Goal: Transaction & Acquisition: Book appointment/travel/reservation

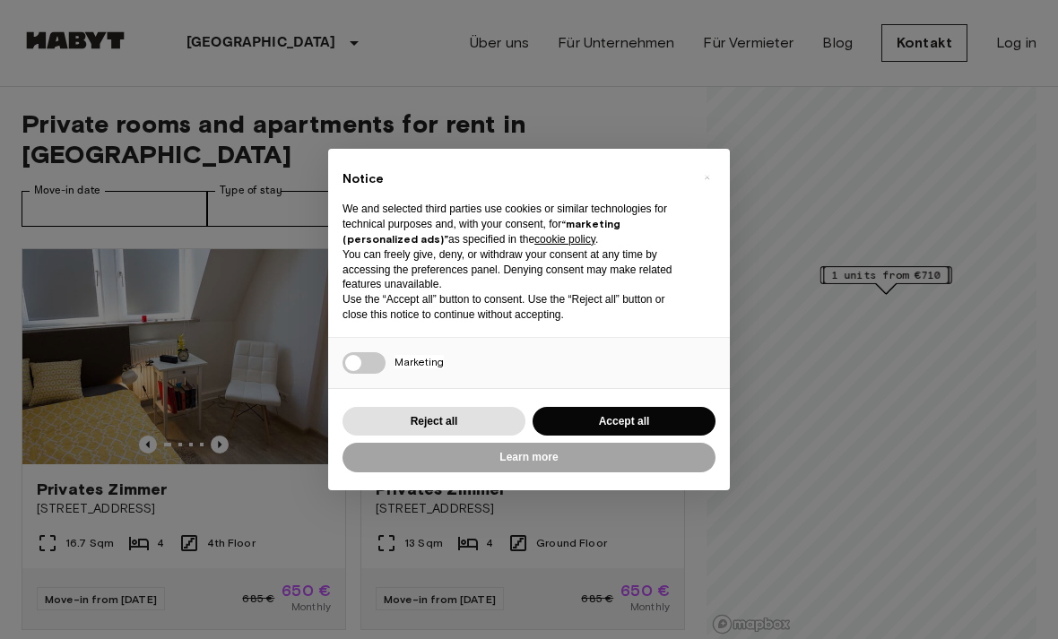
click at [55, 173] on div "× Notice We and selected third parties use cookies or similar technologies for …" at bounding box center [529, 319] width 1058 height 639
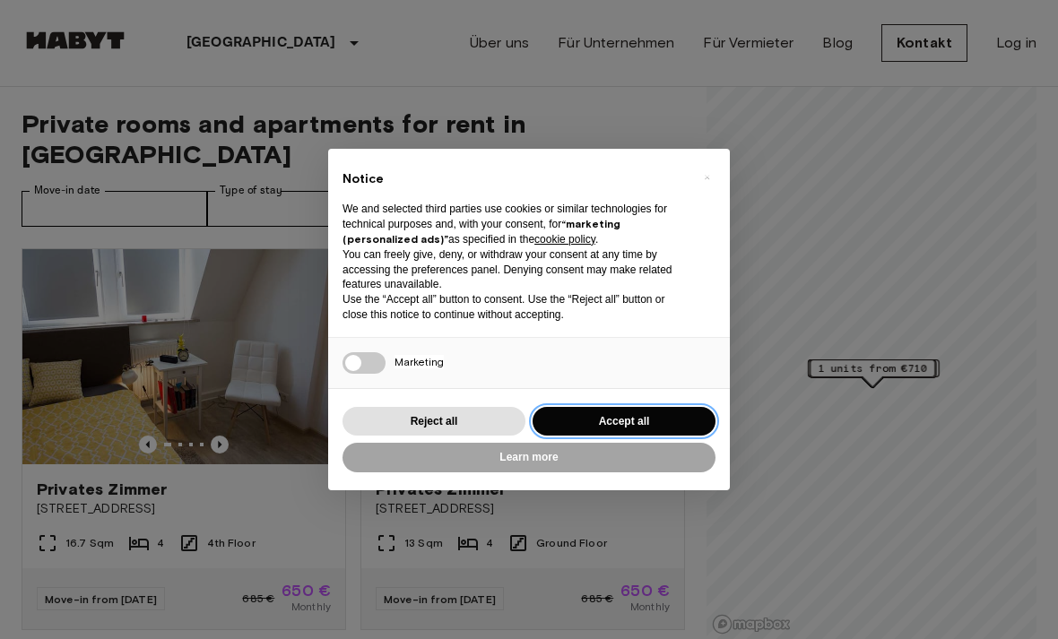
click at [665, 414] on button "Accept all" at bounding box center [624, 422] width 183 height 30
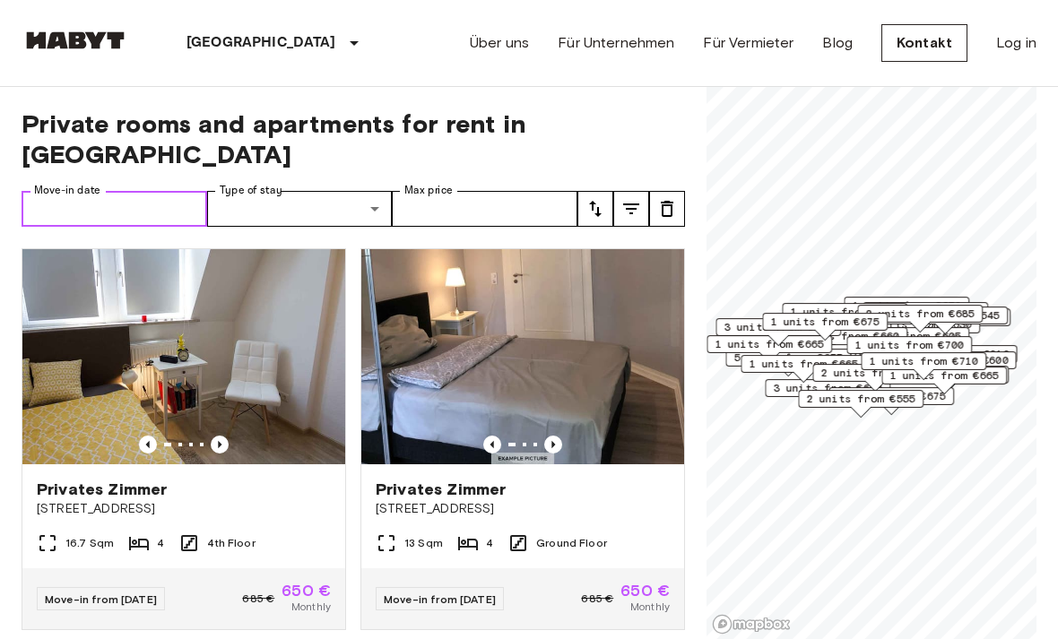
click at [74, 191] on input "Move-in date" at bounding box center [115, 209] width 186 height 36
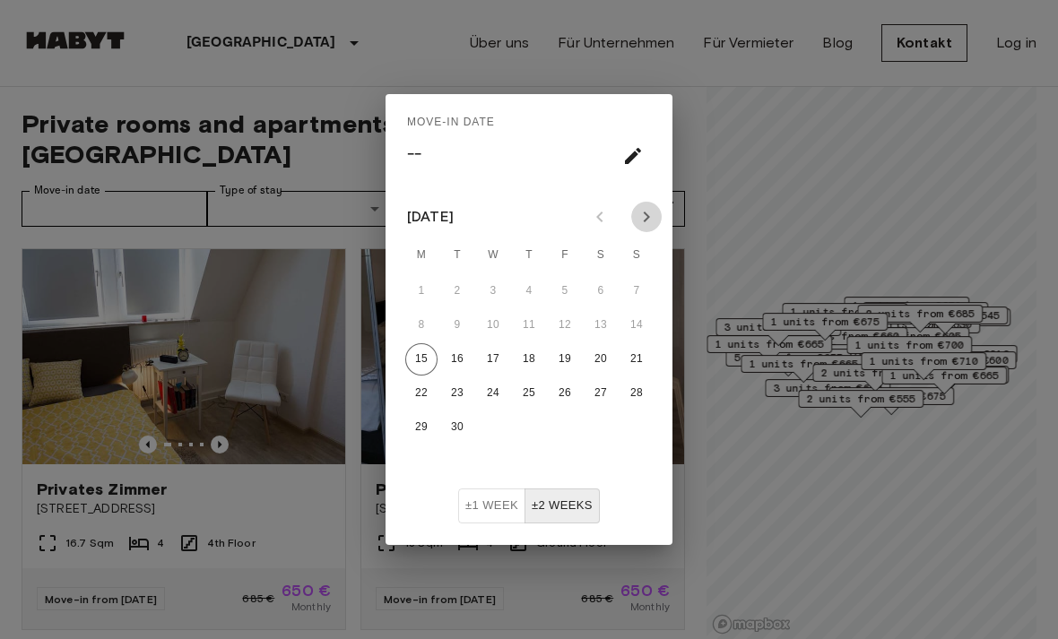
click at [636, 220] on icon "Next month" at bounding box center [647, 217] width 22 height 22
click at [655, 191] on div "[DATE] M T W T F S S 1 2 3 4 5 6 7 8 9 10 11 12 13 14 15 16 17 18 19 20 21 22 2…" at bounding box center [529, 339] width 287 height 300
click at [645, 215] on icon "Next month" at bounding box center [647, 217] width 22 height 22
click at [595, 296] on button "1" at bounding box center [601, 291] width 32 height 32
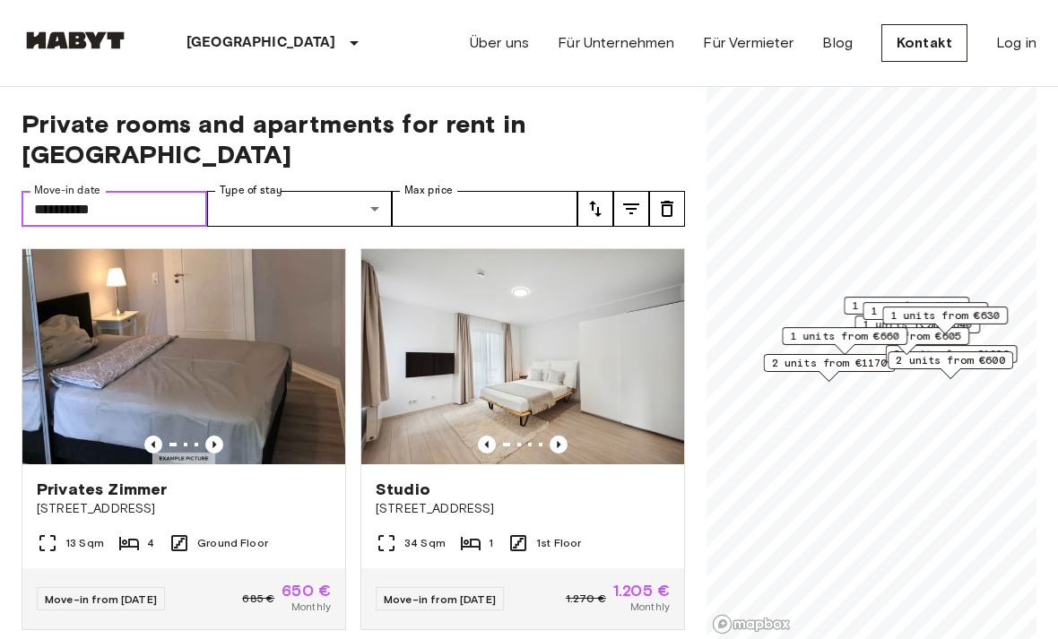
type input "**********"
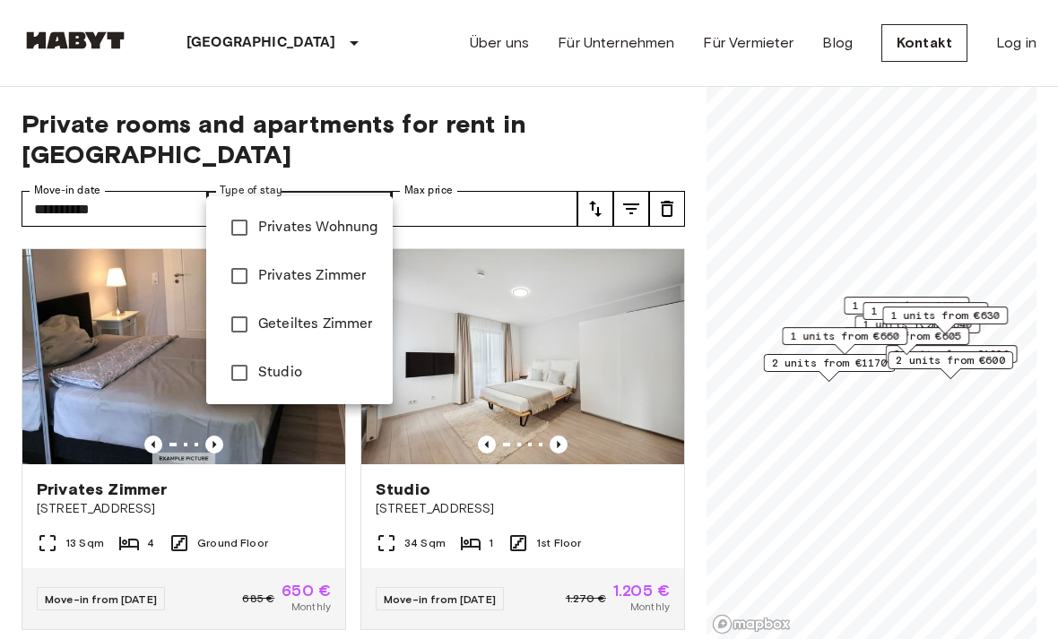
click at [364, 275] on span "Privates Zimmer" at bounding box center [318, 276] width 120 height 22
type input "**********"
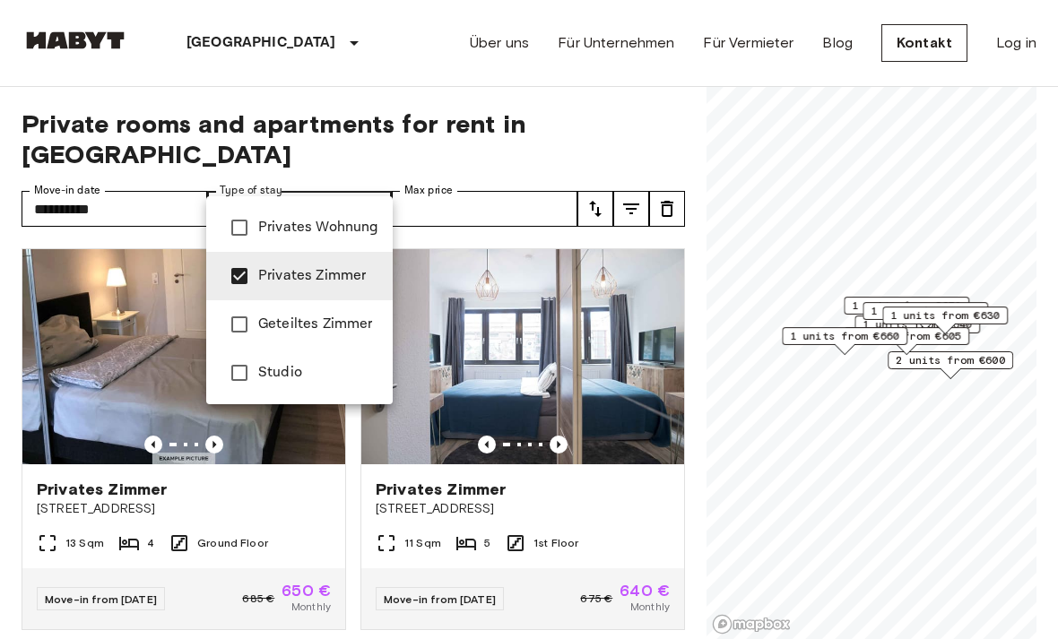
click at [519, 186] on div at bounding box center [529, 319] width 1058 height 639
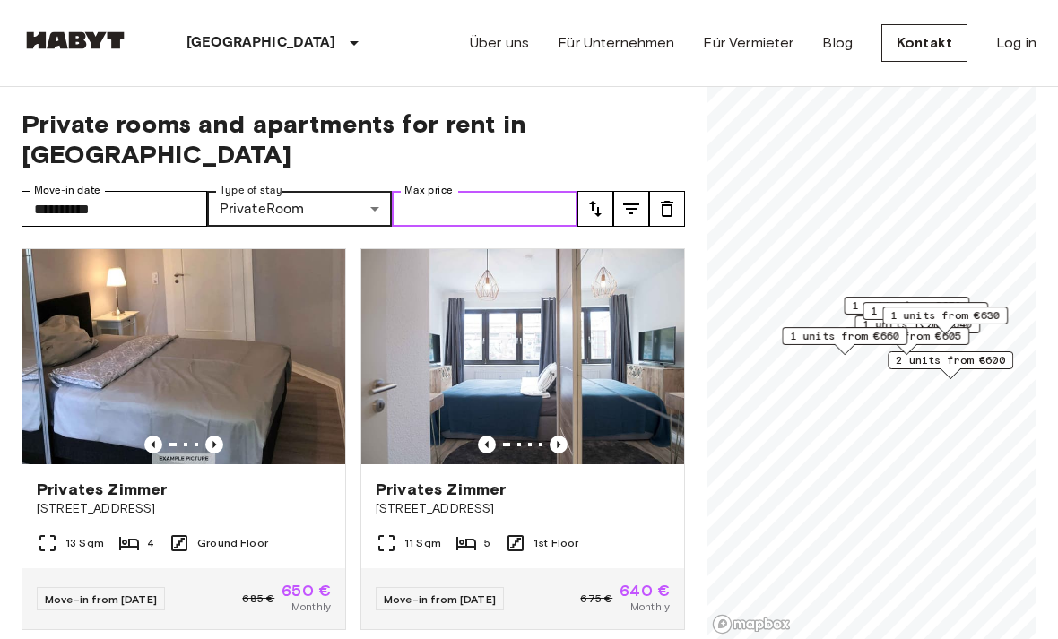
click at [528, 191] on input "Max price" at bounding box center [485, 209] width 186 height 36
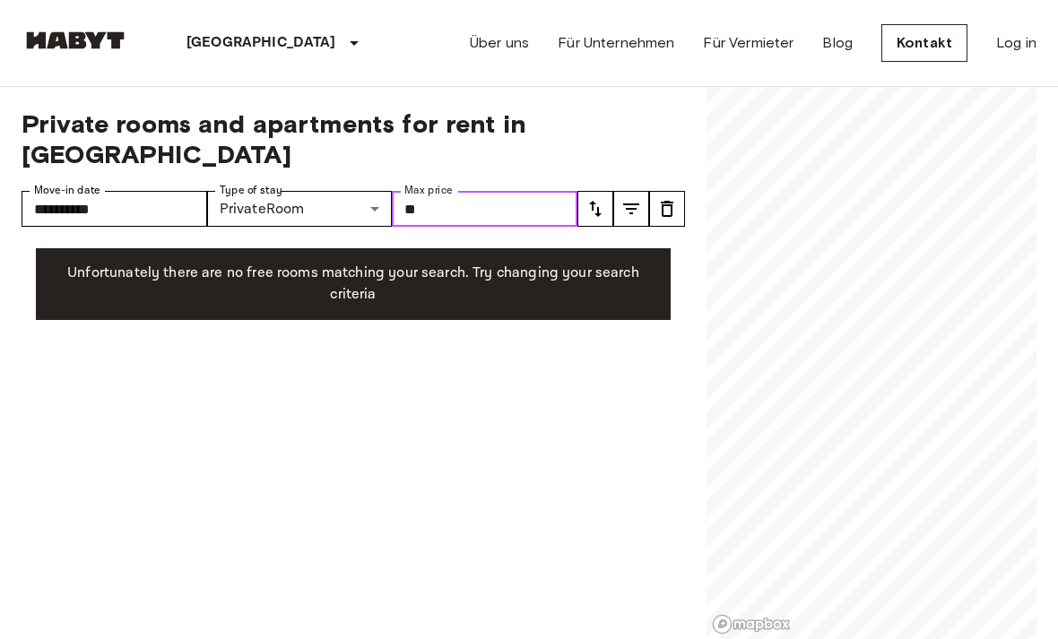
type input "***"
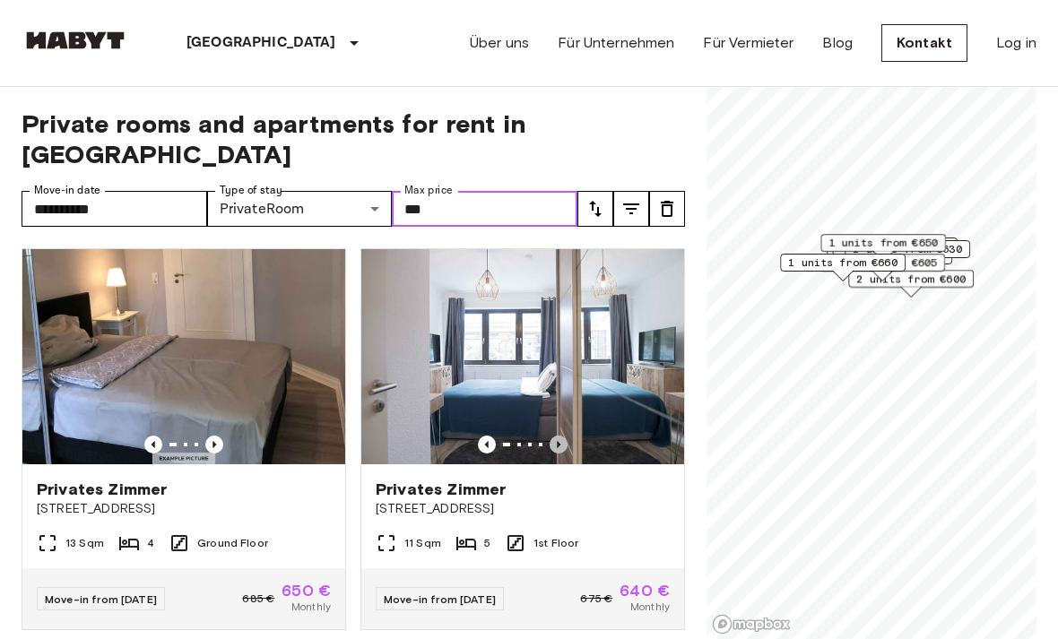
click at [562, 436] on icon "Previous image" at bounding box center [559, 445] width 18 height 18
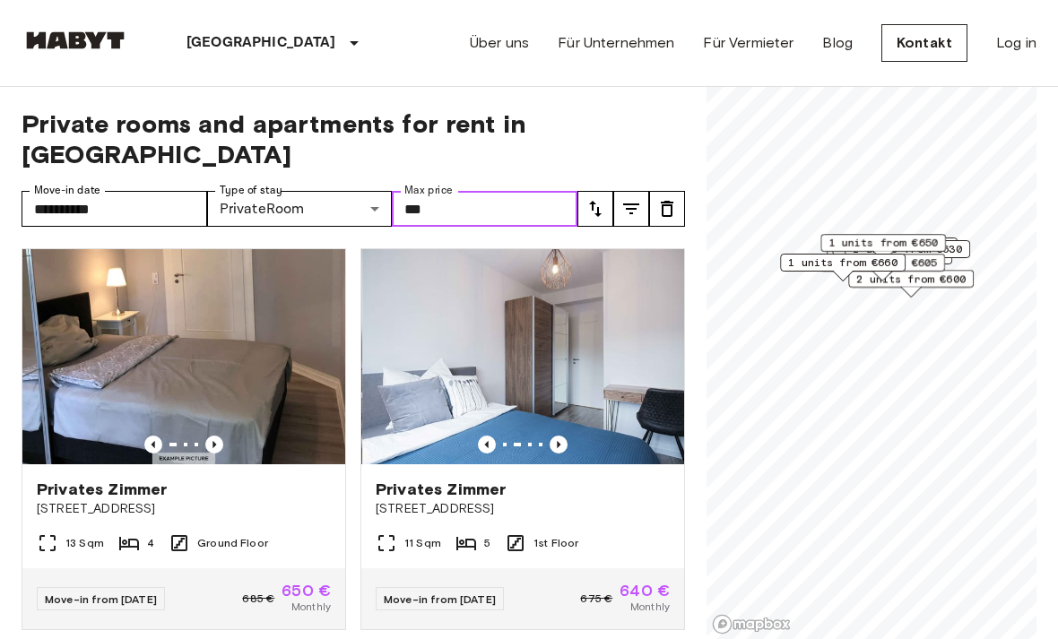
click at [571, 427] on img at bounding box center [523, 356] width 323 height 215
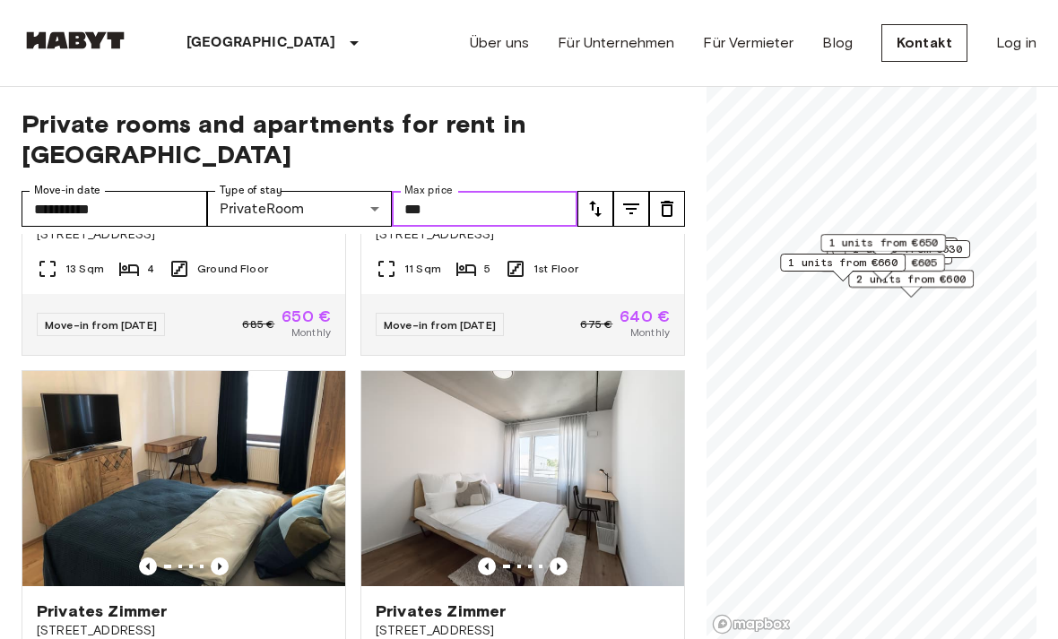
scroll to position [273, 0]
